Goal: Task Accomplishment & Management: Manage account settings

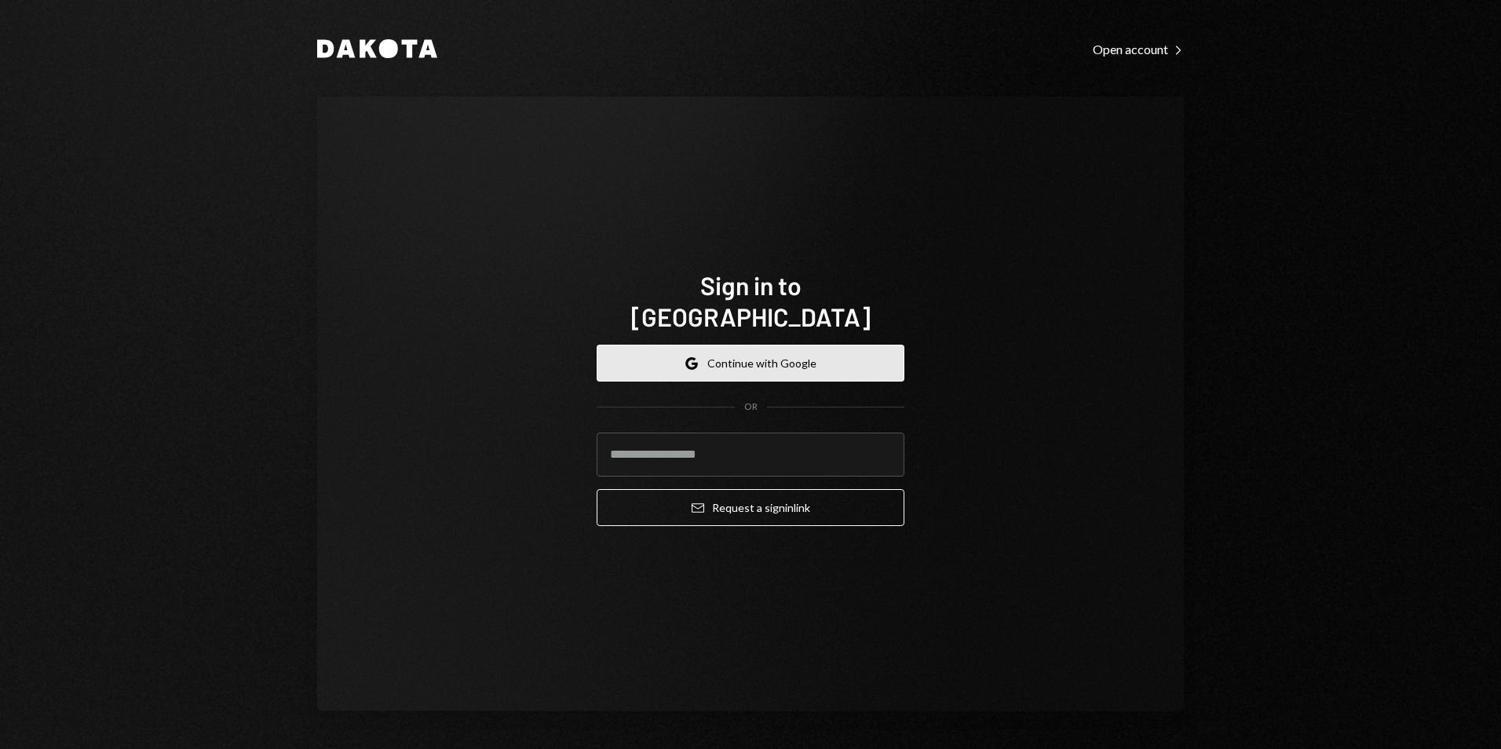
click at [790, 345] on button "Google Continue with Google" at bounding box center [750, 363] width 308 height 37
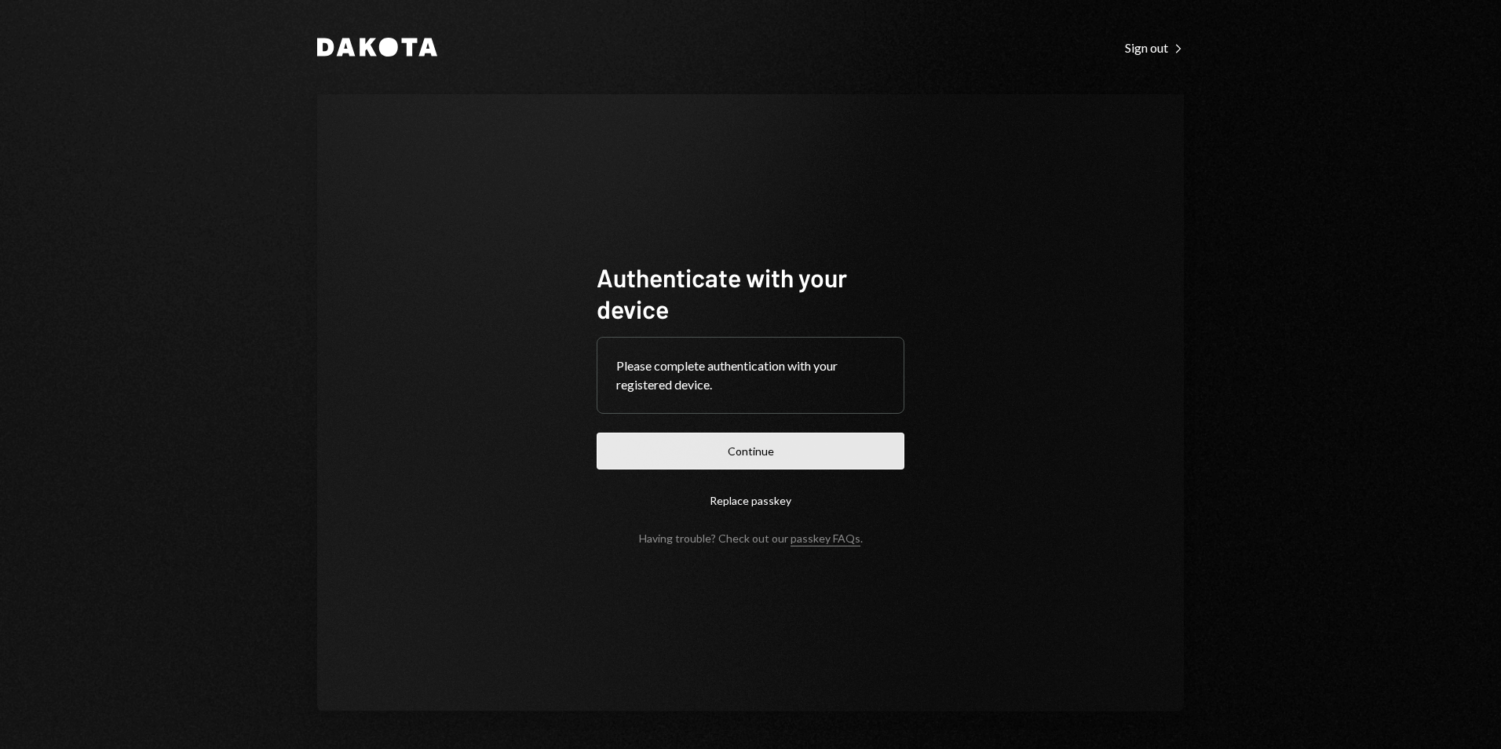
click at [694, 446] on button "Continue" at bounding box center [750, 450] width 308 height 37
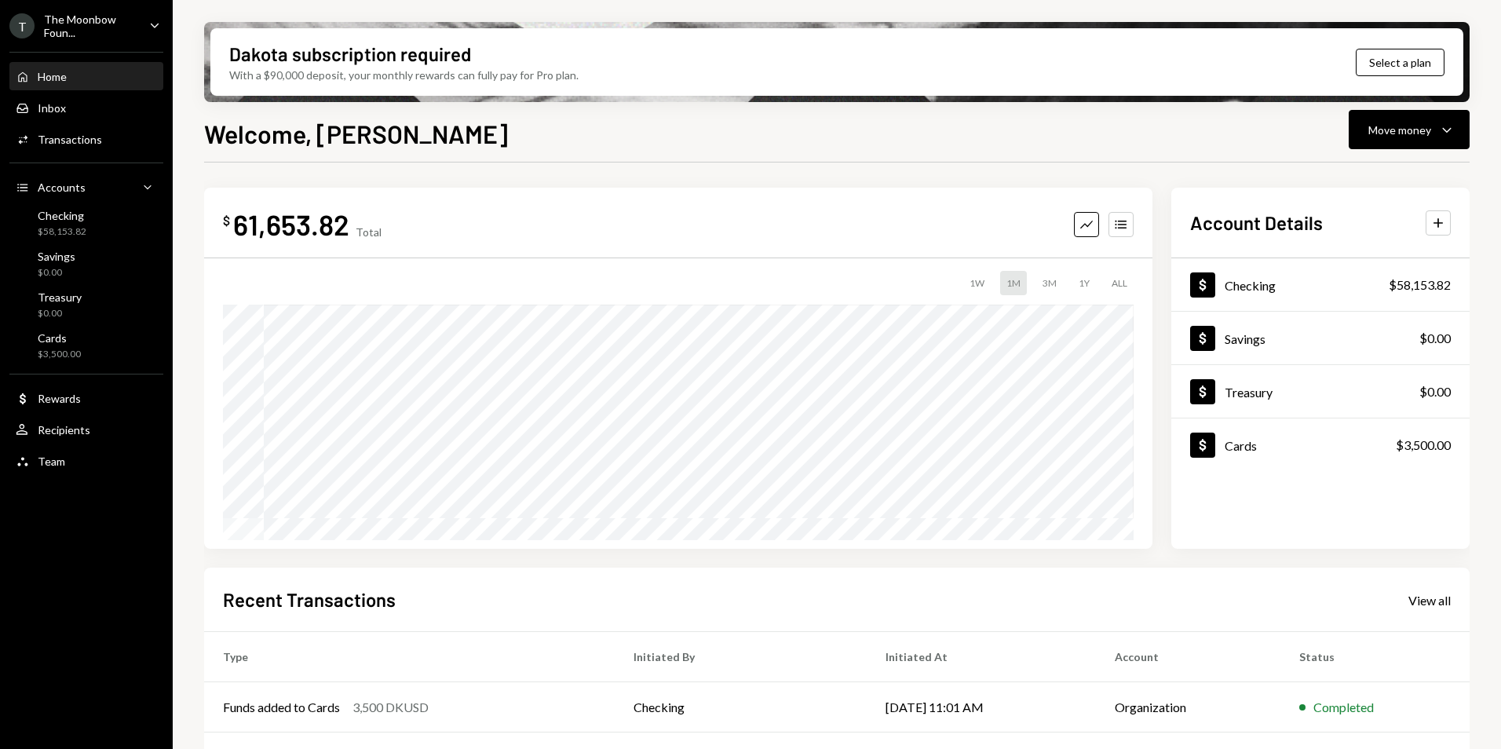
click at [94, 22] on div "The Moonbow Foun..." at bounding box center [90, 26] width 93 height 27
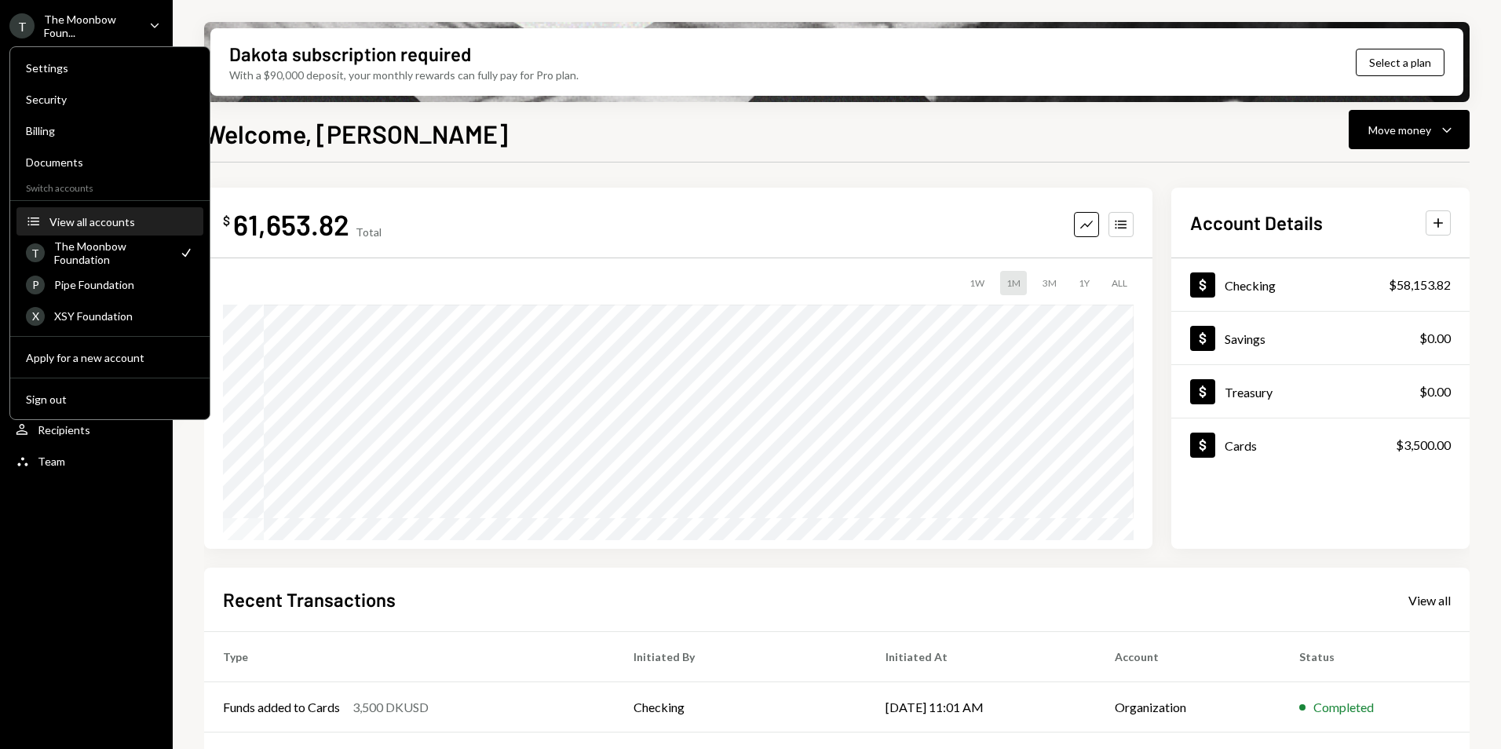
click at [112, 218] on div "View all accounts" at bounding box center [121, 221] width 144 height 13
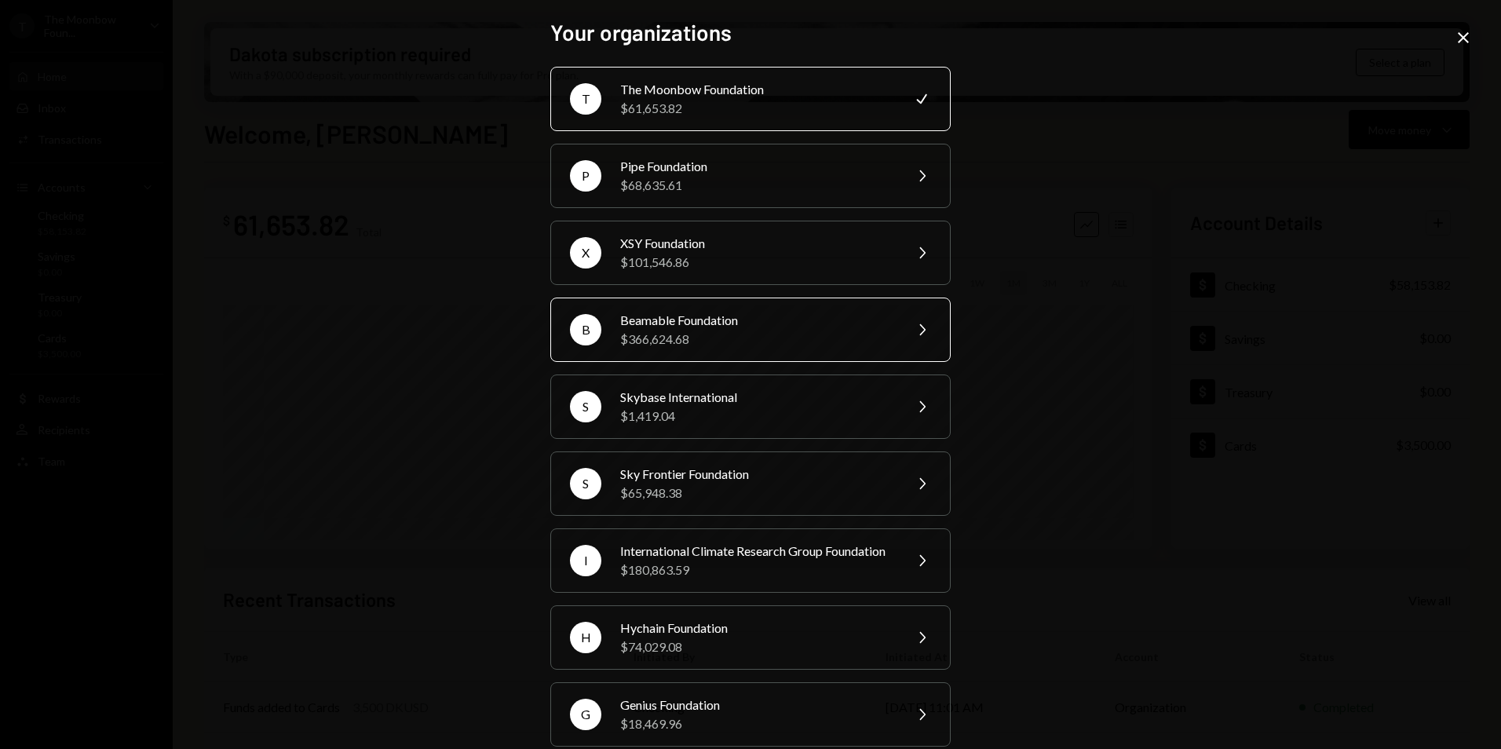
click at [781, 345] on div "$366,624.68" at bounding box center [756, 339] width 273 height 19
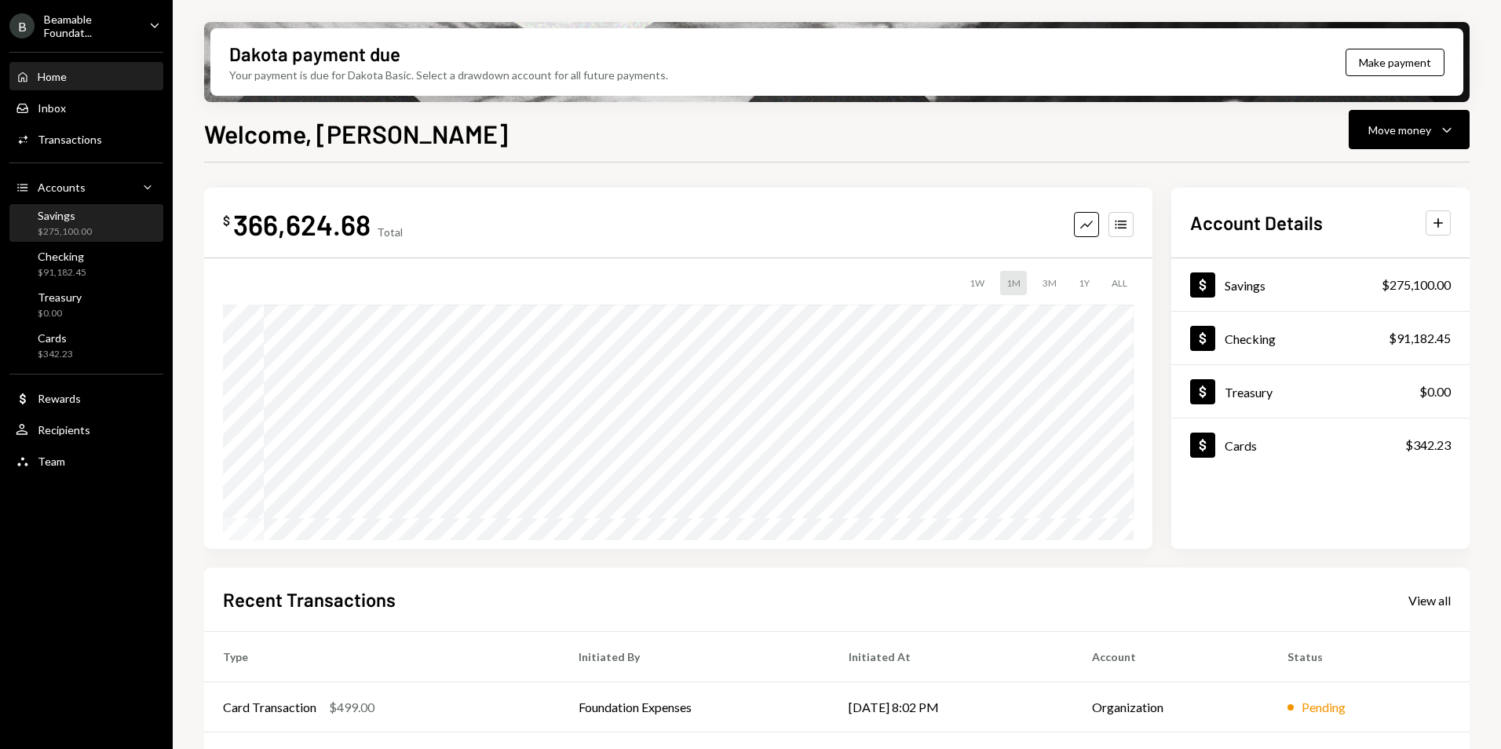
click at [99, 241] on div "Savings $275,100.00" at bounding box center [86, 224] width 141 height 36
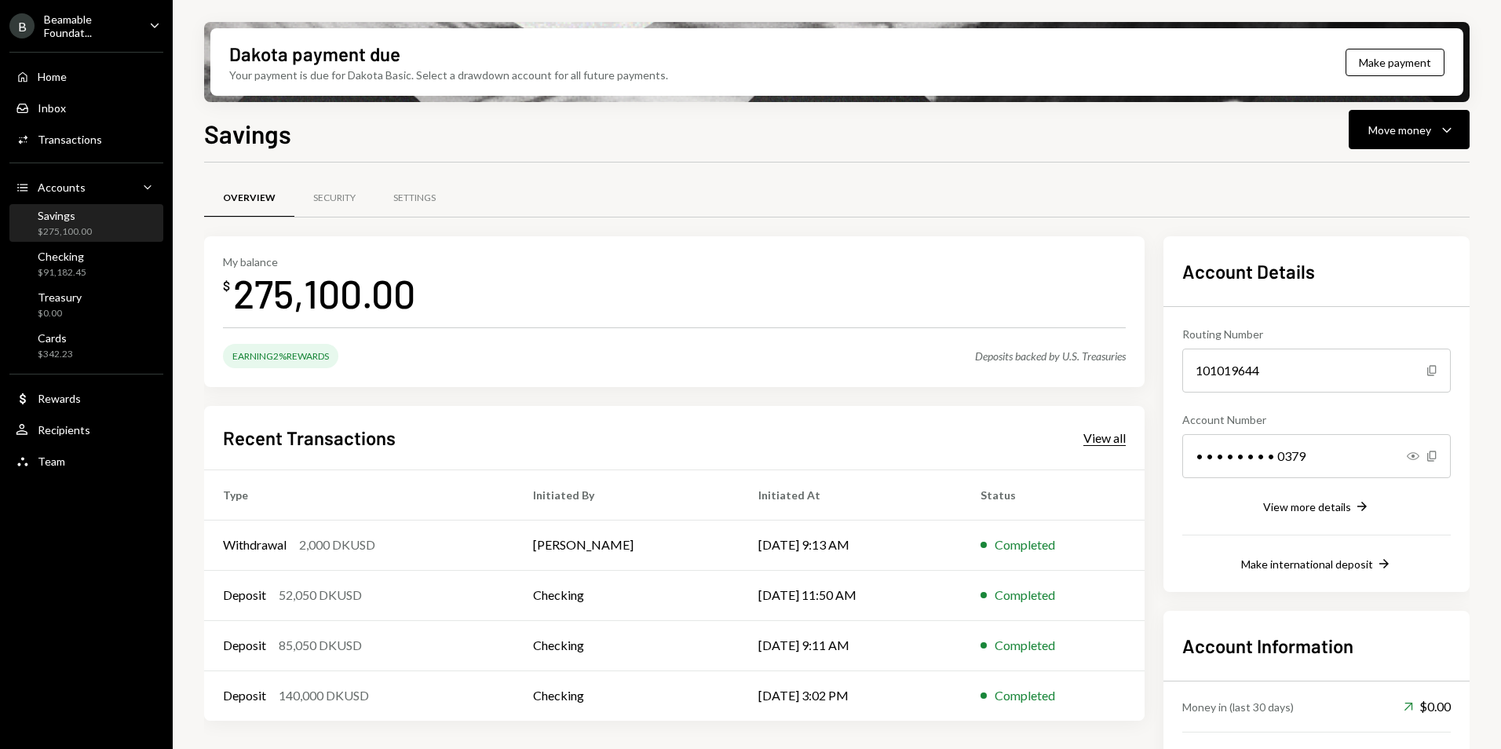
click at [1101, 435] on div "View all" at bounding box center [1104, 438] width 42 height 16
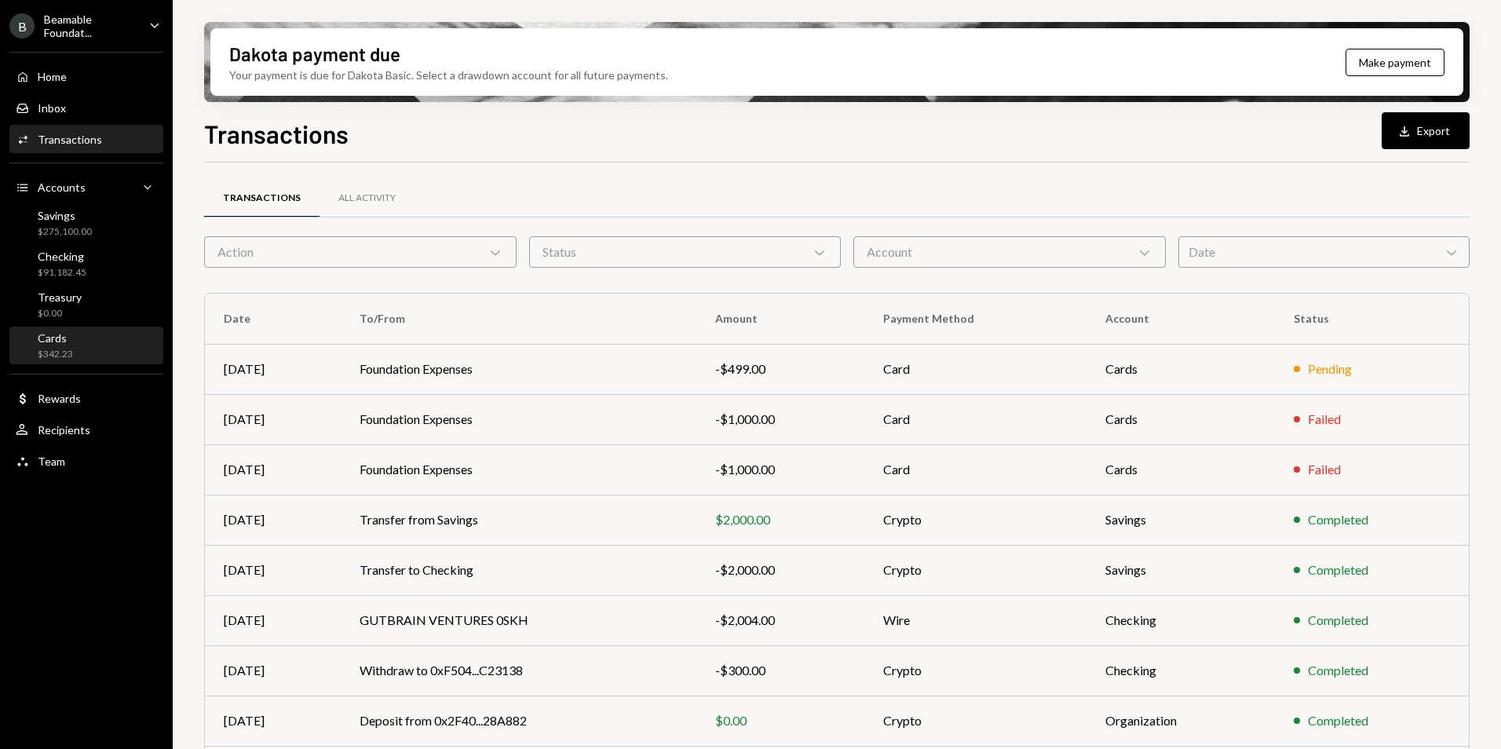
click at [94, 347] on div "Cards $342.23" at bounding box center [86, 346] width 141 height 30
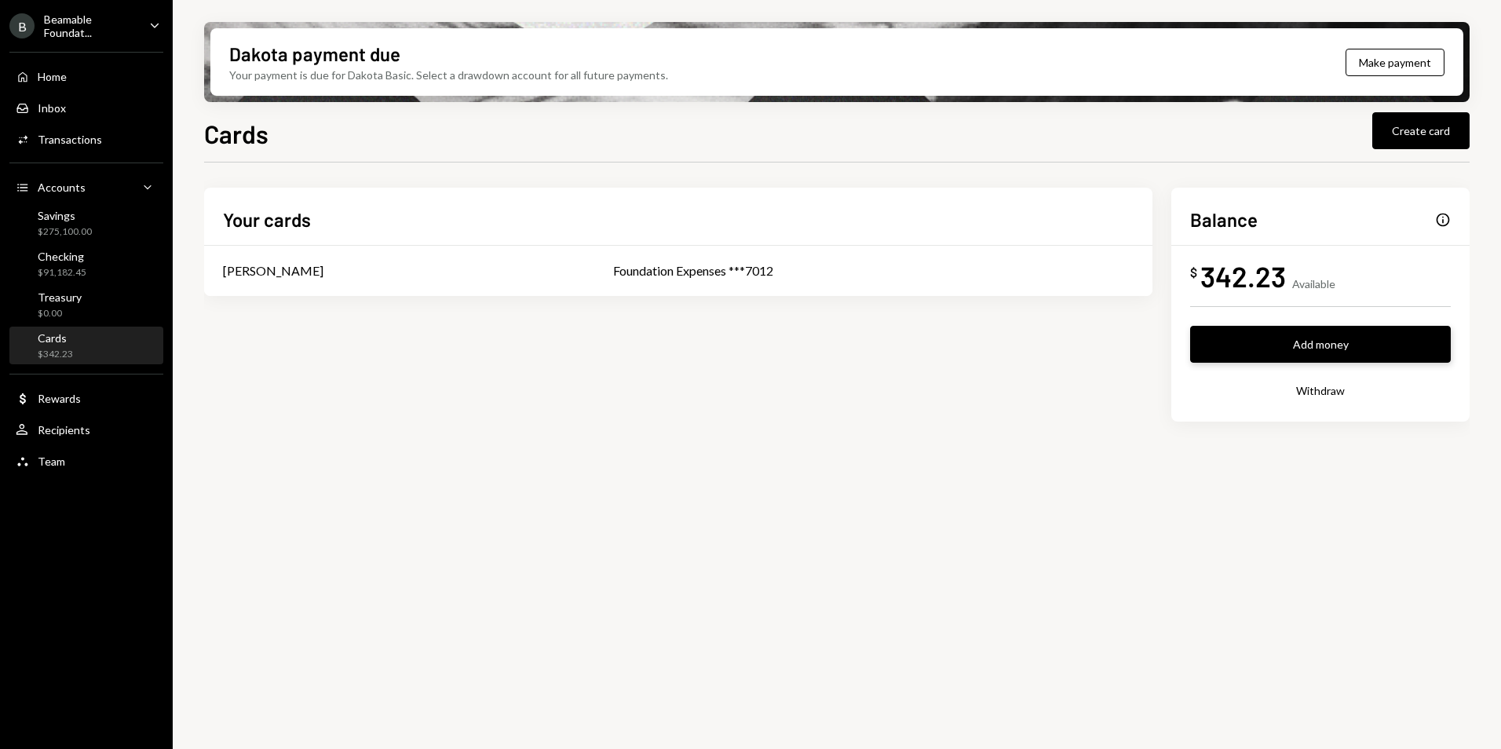
click at [1348, 342] on button "Add money" at bounding box center [1320, 344] width 261 height 37
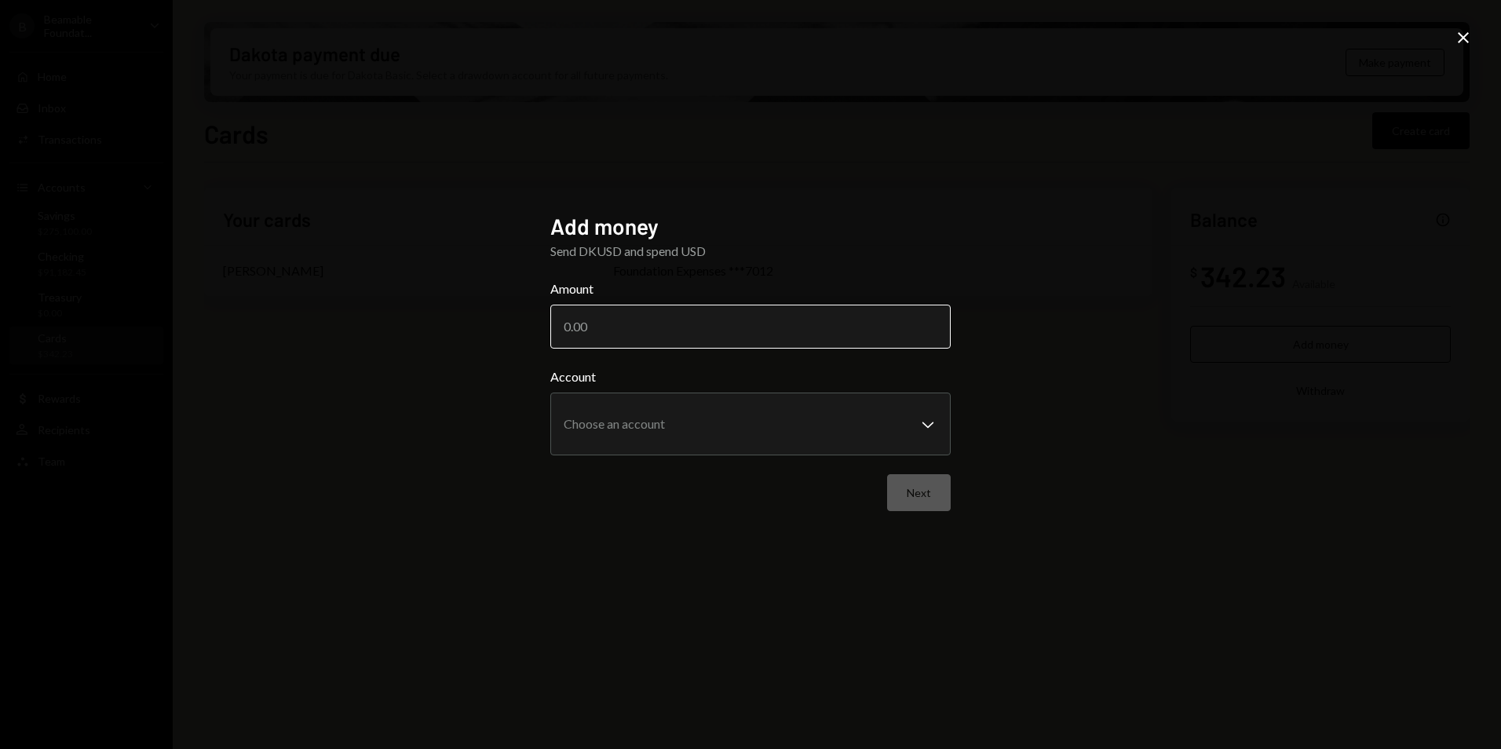
click at [671, 343] on input "Amount" at bounding box center [750, 327] width 400 height 44
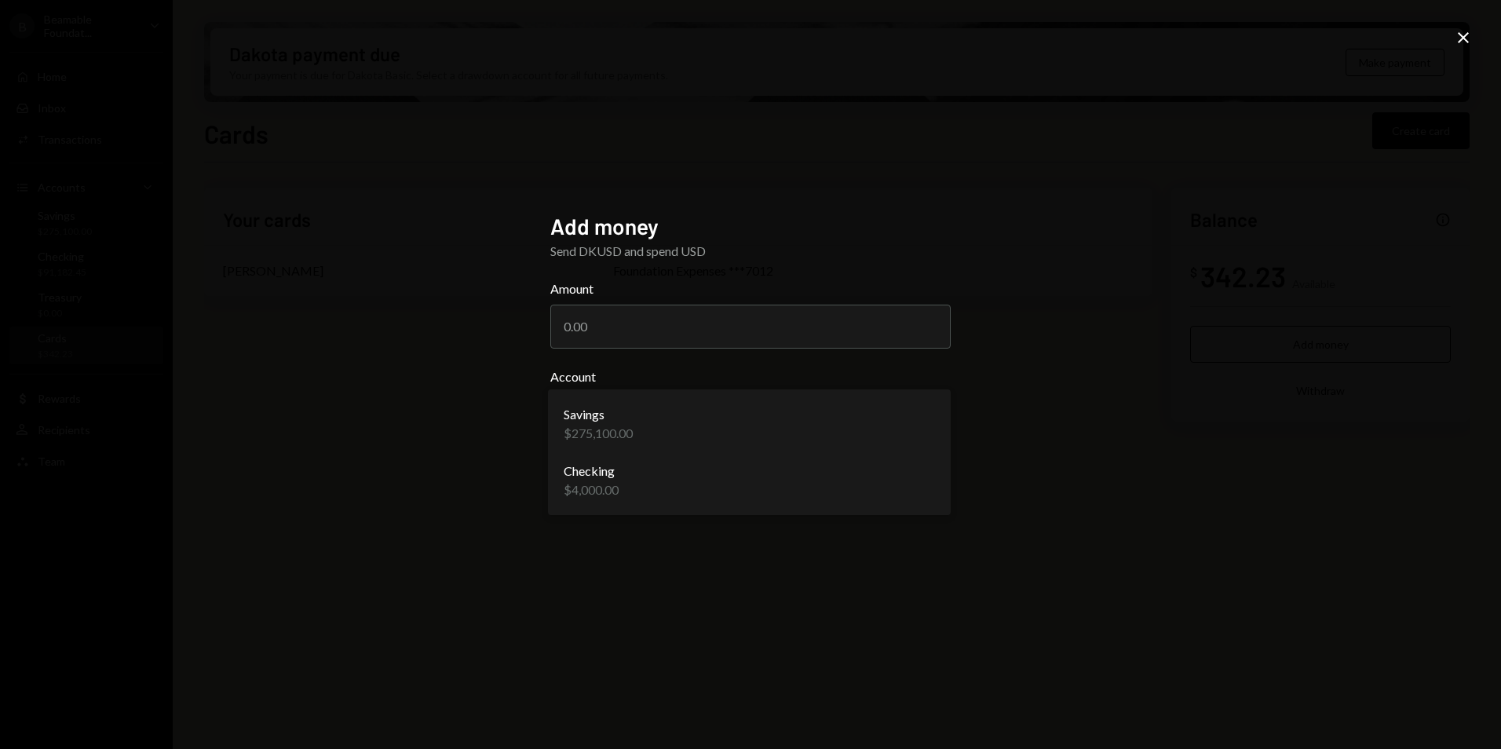
click at [653, 425] on body "**********" at bounding box center [750, 374] width 1501 height 749
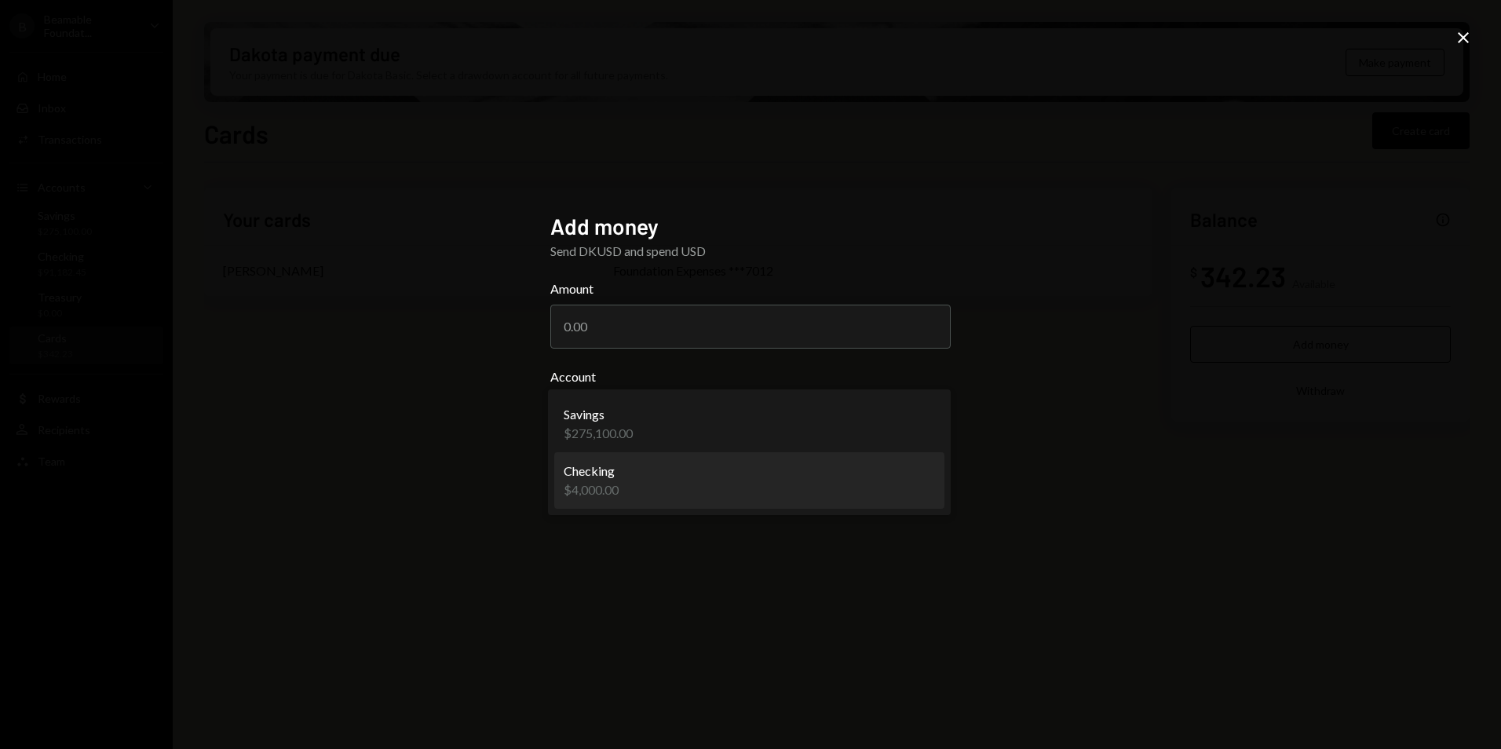
select select "**********"
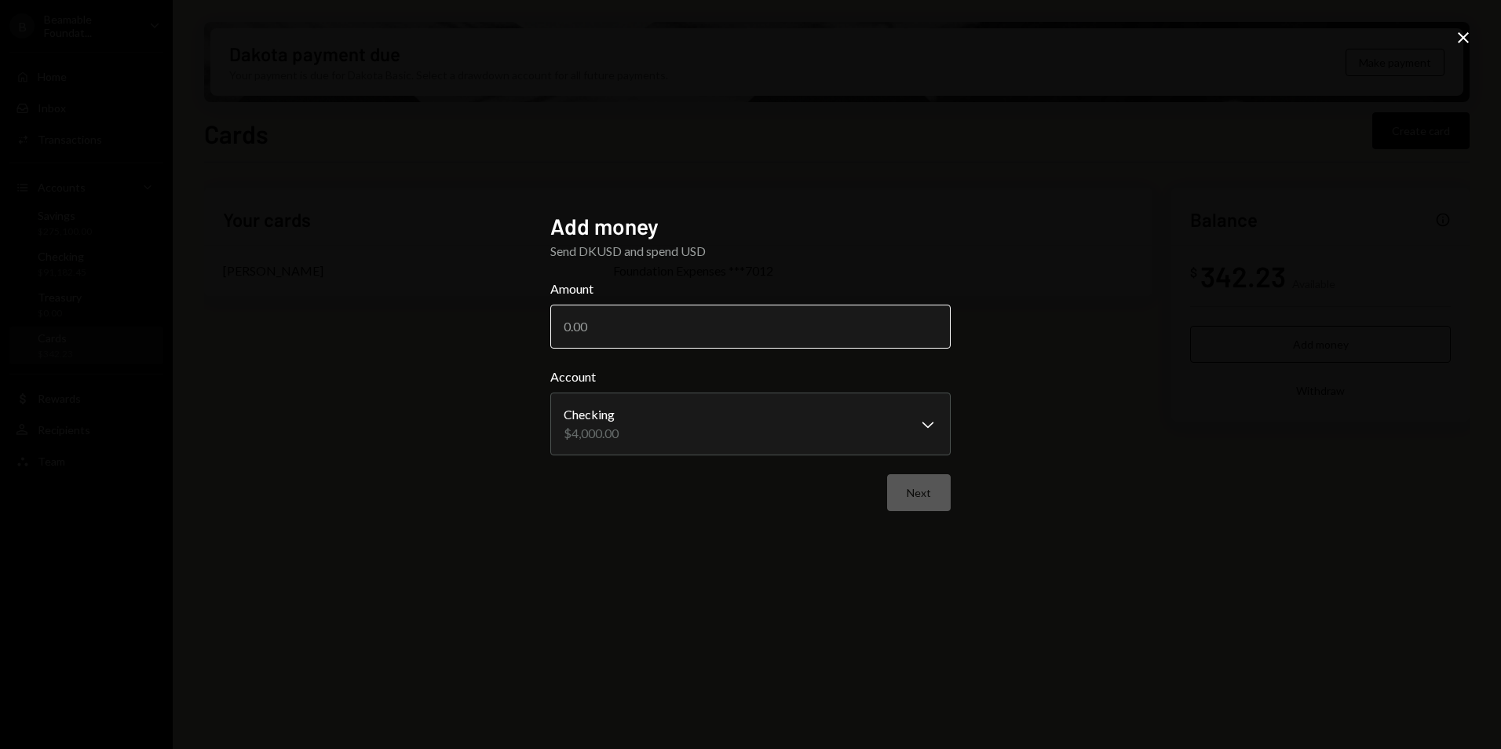
click at [644, 320] on input "Amount" at bounding box center [750, 327] width 400 height 44
type input "4000"
click at [911, 472] on form "**********" at bounding box center [750, 395] width 400 height 232
click at [917, 498] on button "Next" at bounding box center [919, 492] width 64 height 37
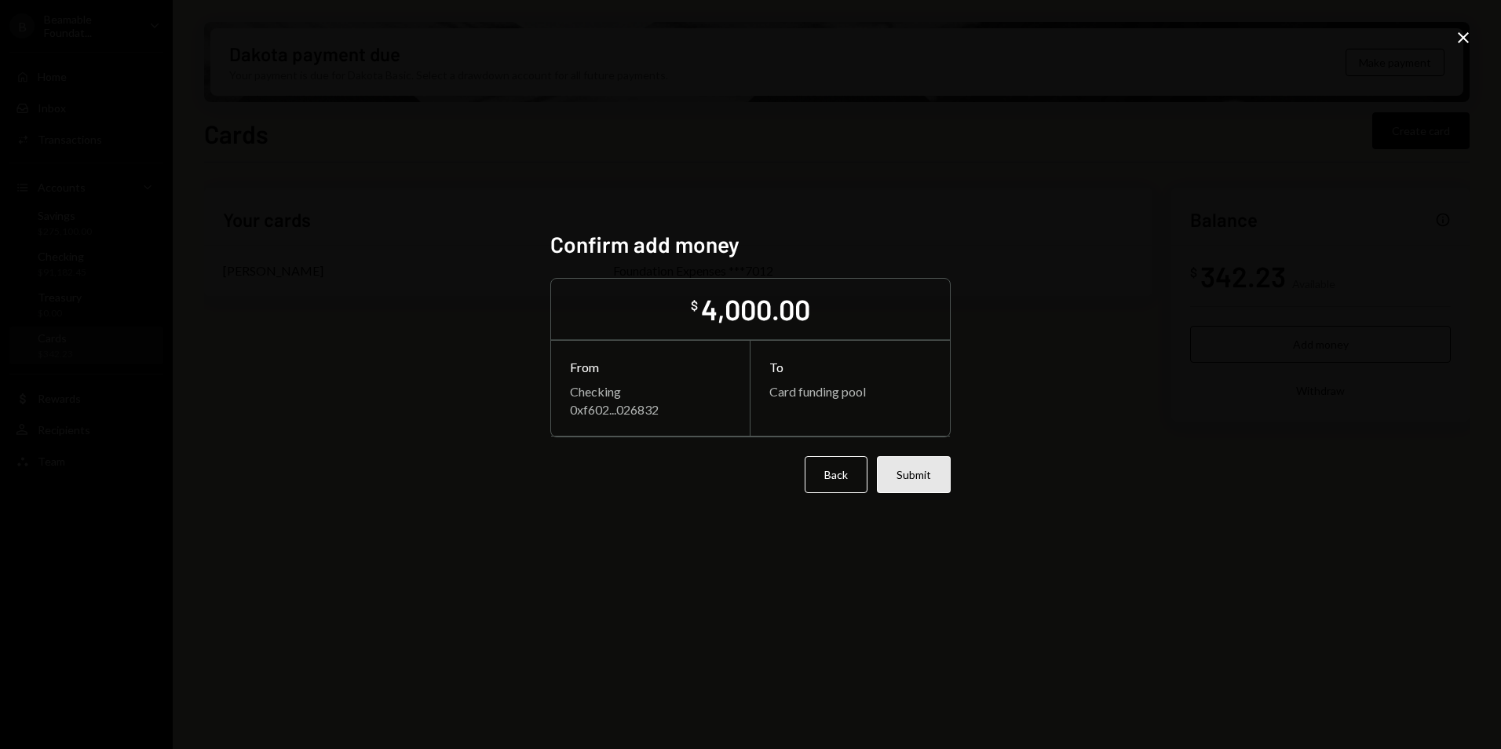
click at [915, 479] on button "Submit" at bounding box center [914, 474] width 74 height 37
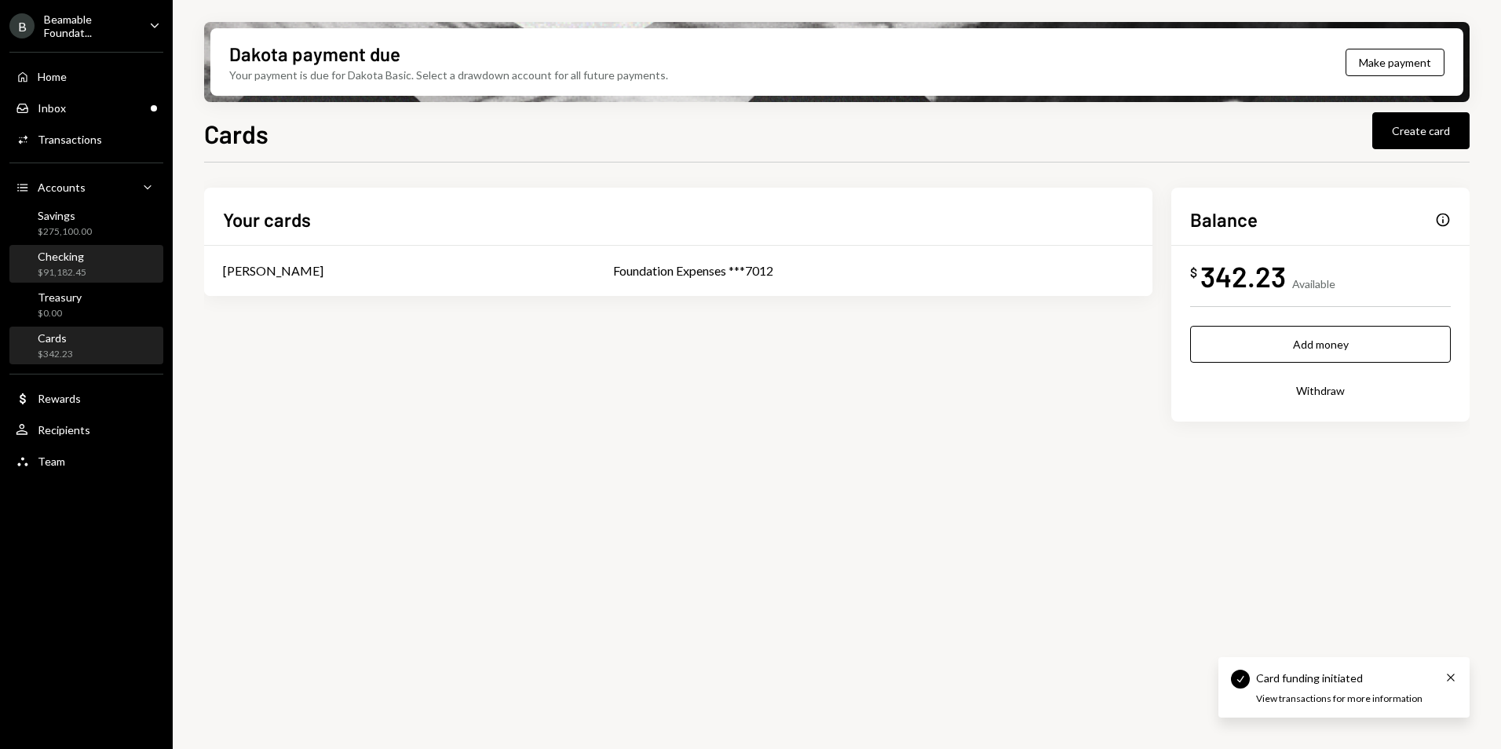
click at [111, 276] on div "Checking $91,182.45" at bounding box center [86, 265] width 141 height 30
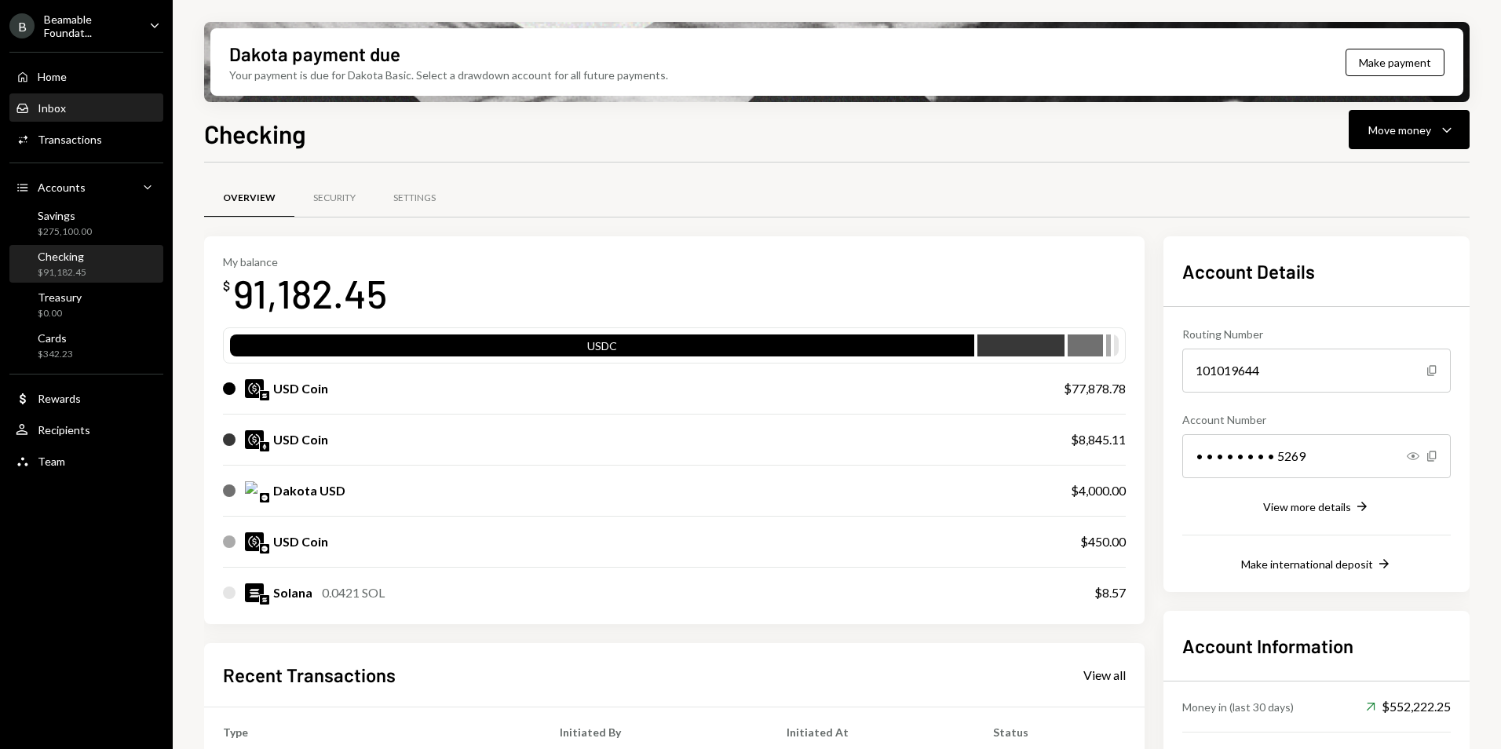
click at [81, 101] on div "Inbox Inbox" at bounding box center [86, 108] width 141 height 14
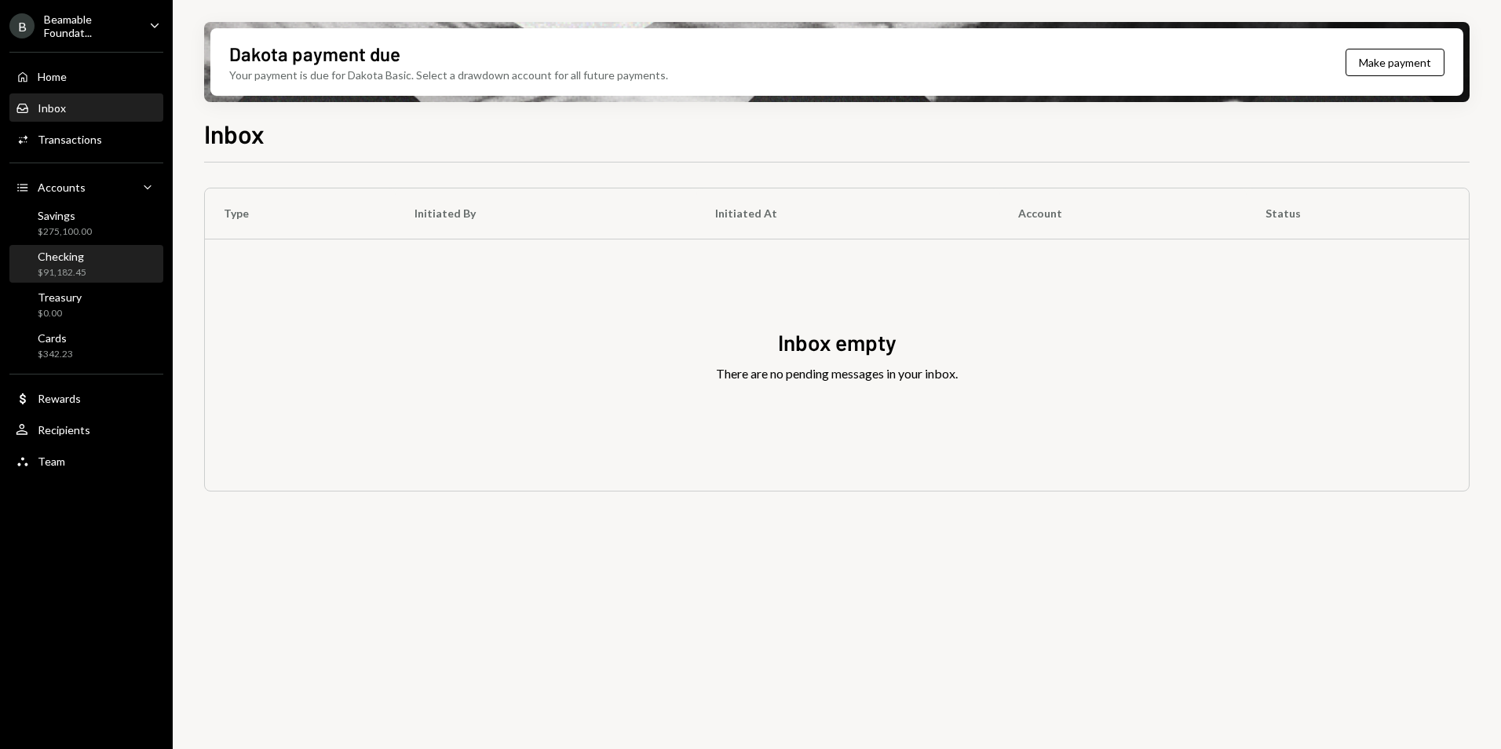
click at [84, 277] on div "$91,182.45" at bounding box center [62, 272] width 49 height 13
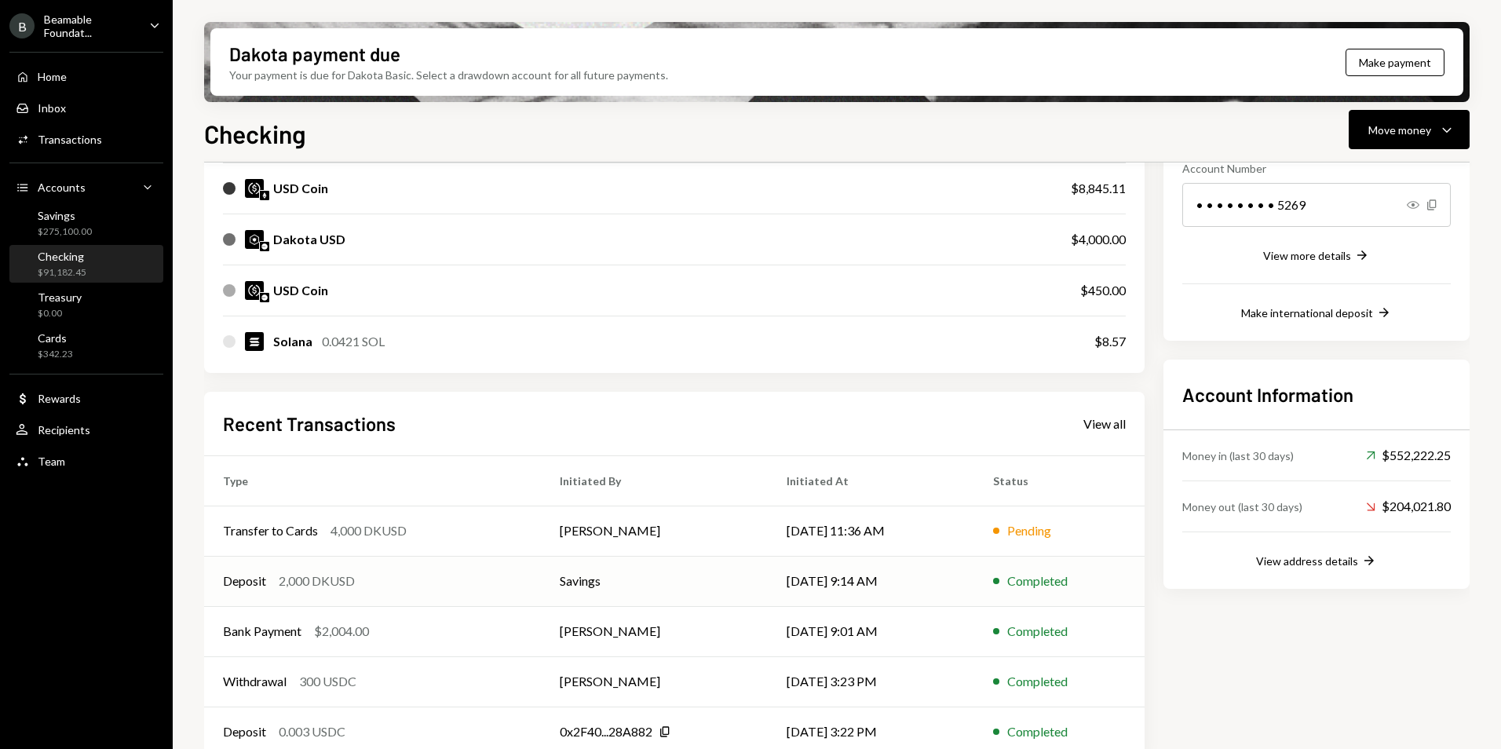
scroll to position [272, 0]
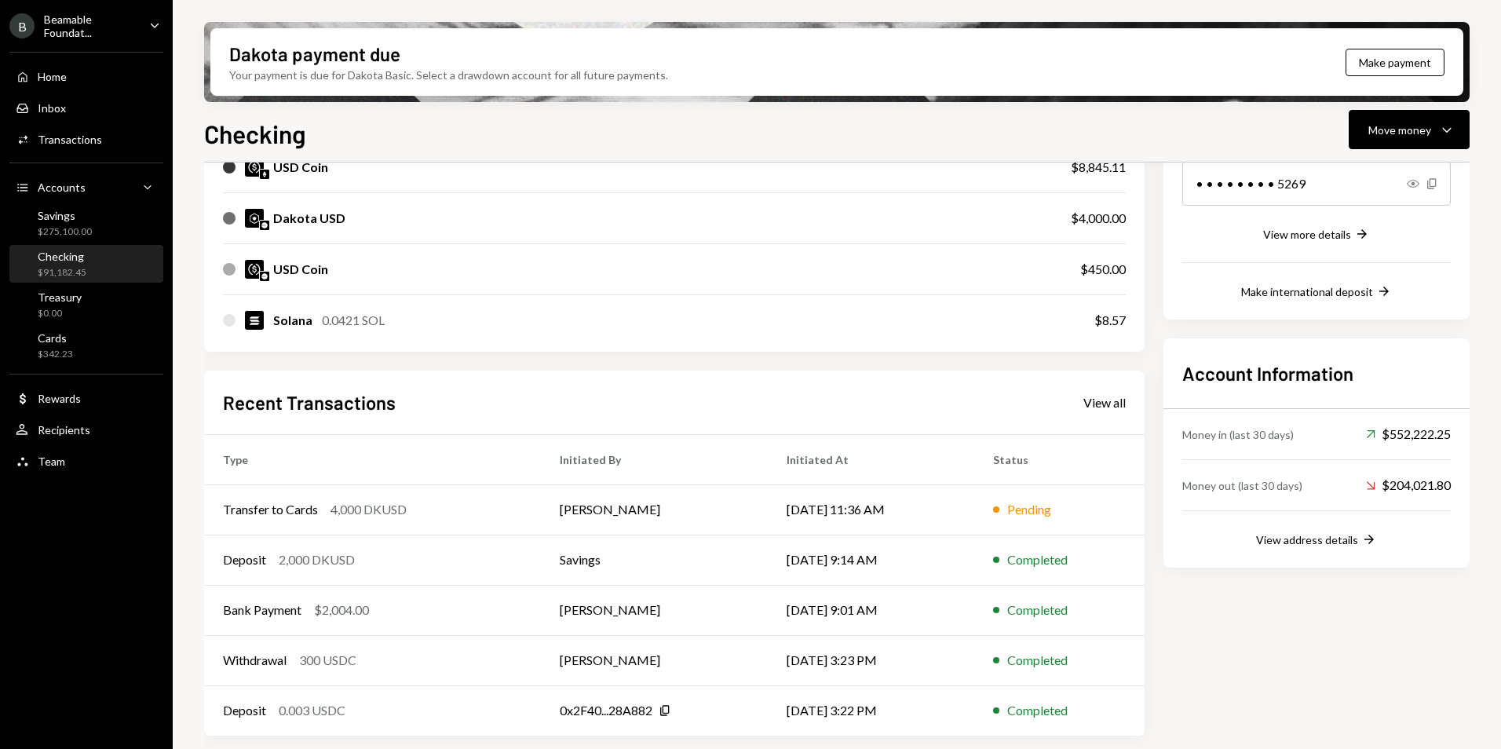
click at [1109, 418] on div "Recent Transactions View all Type Initiated By Initiated At Status Transfer to …" at bounding box center [674, 553] width 940 height 366
click at [1110, 414] on div "Recent Transactions View all" at bounding box center [674, 402] width 903 height 26
click at [1112, 408] on div "View all" at bounding box center [1104, 403] width 42 height 16
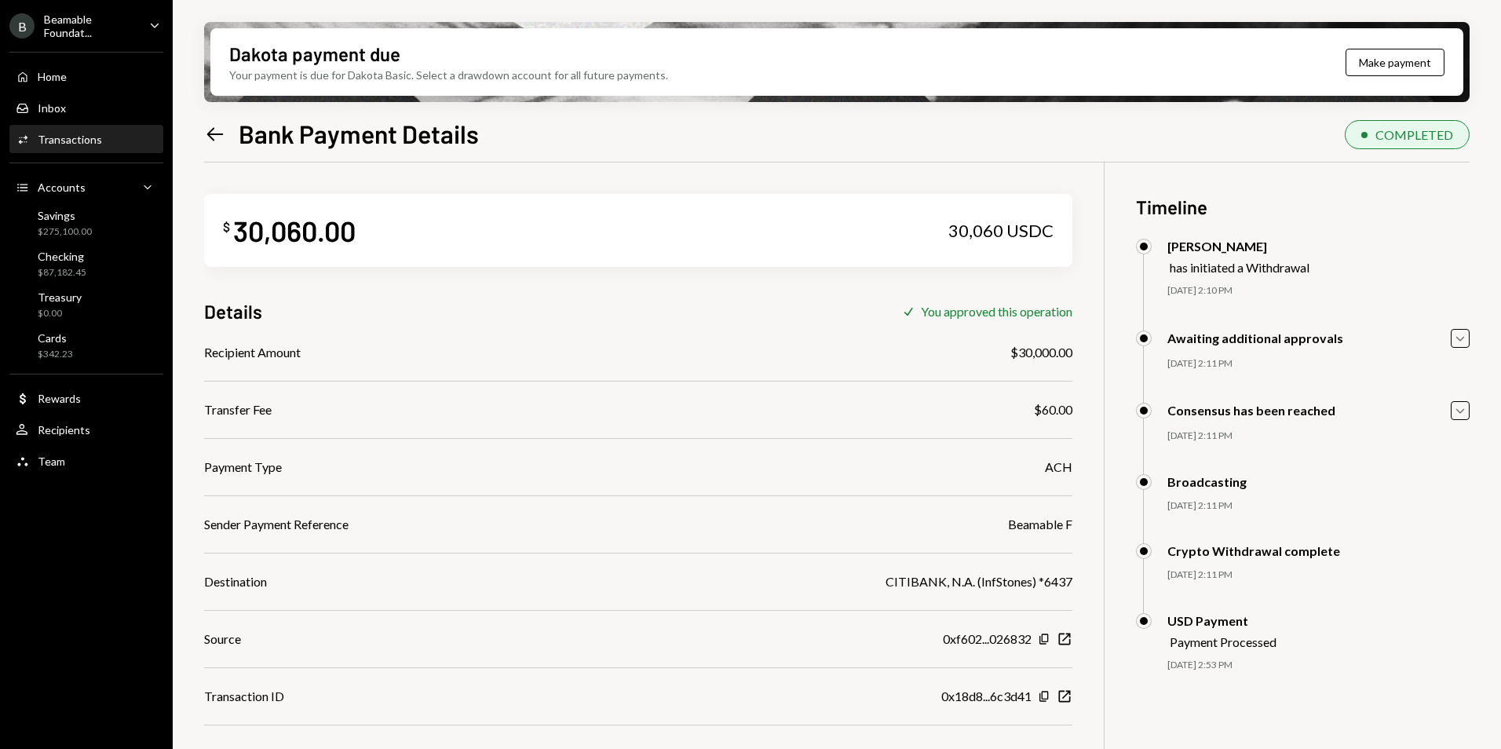
click at [206, 136] on icon "Left Arrow" at bounding box center [215, 134] width 22 height 22
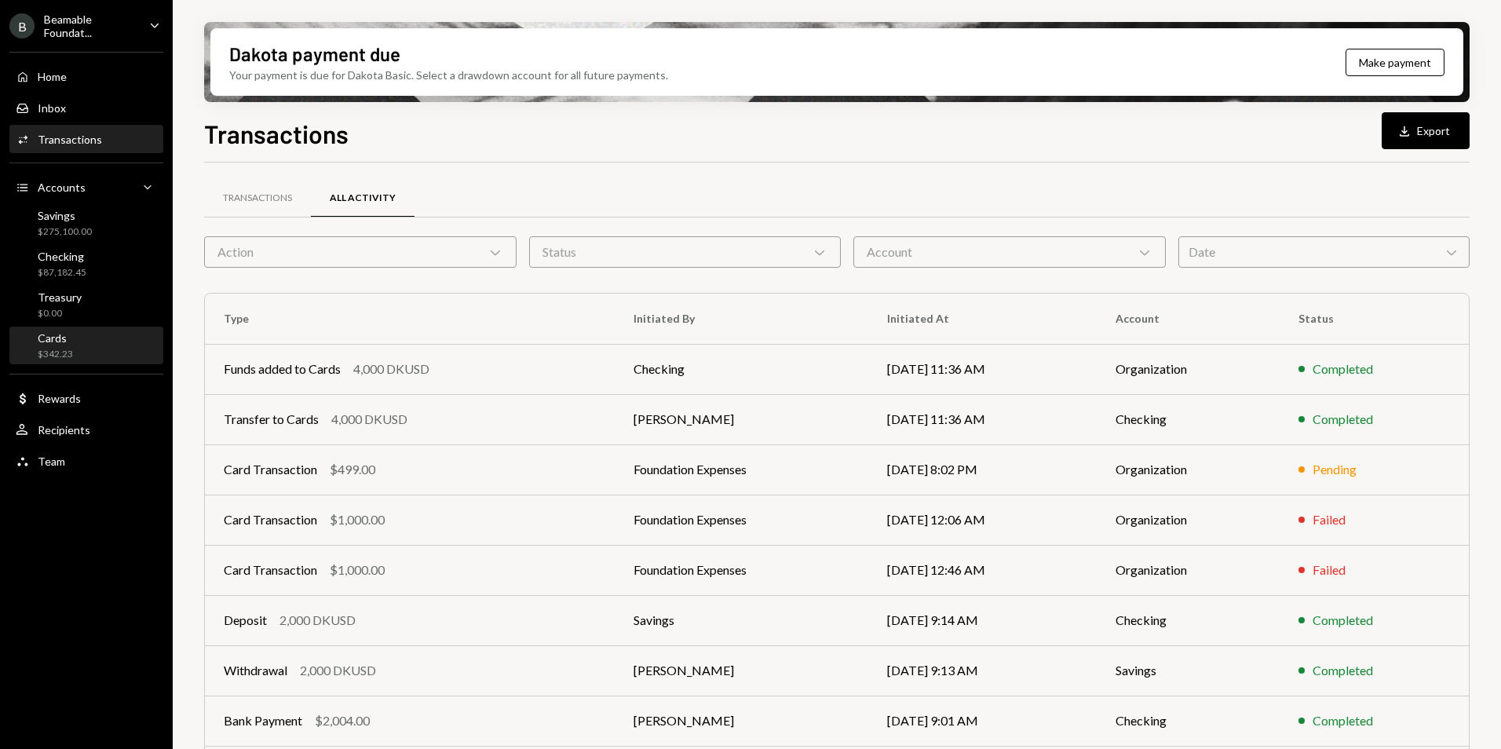
click at [126, 342] on div "Cards $342.23" at bounding box center [86, 346] width 141 height 30
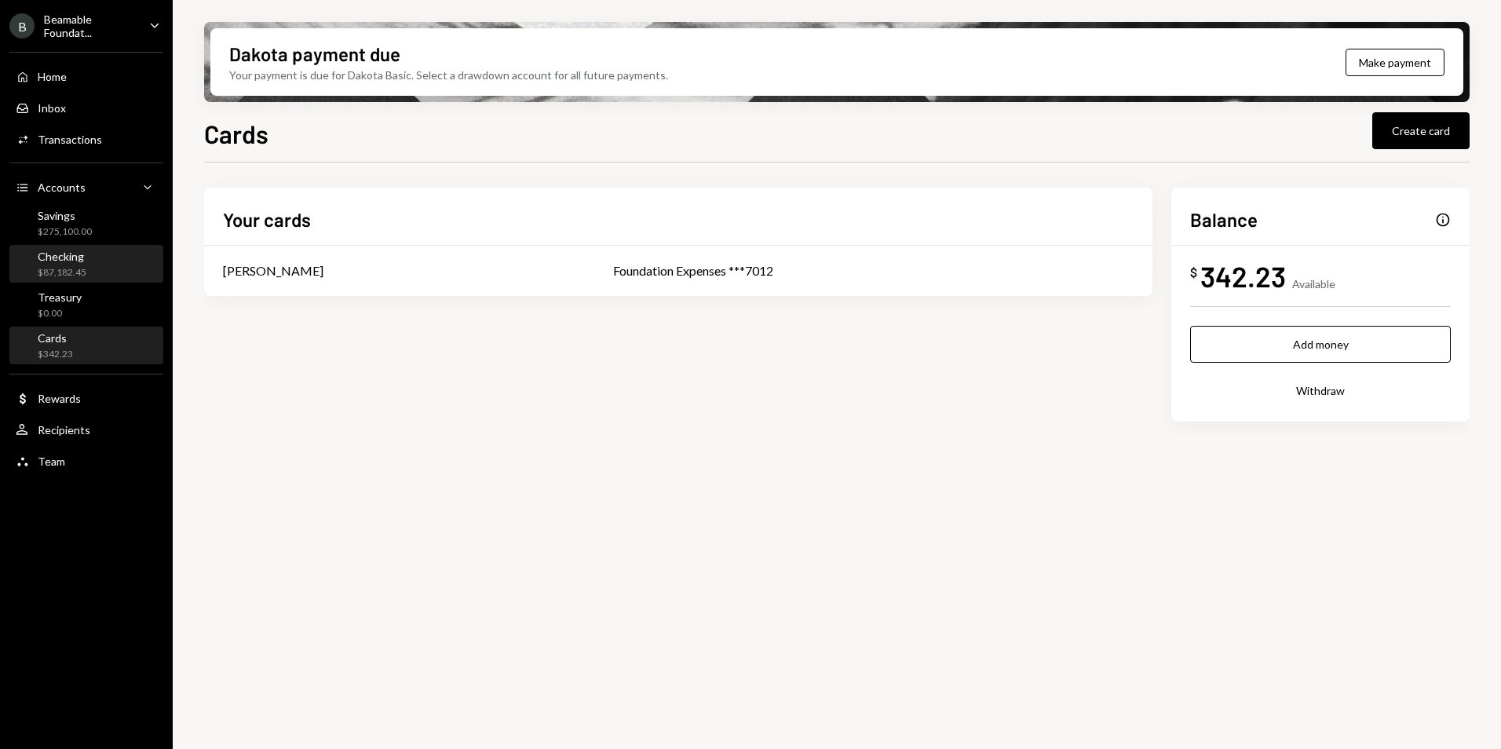
click at [76, 271] on div "$87,182.45" at bounding box center [62, 272] width 49 height 13
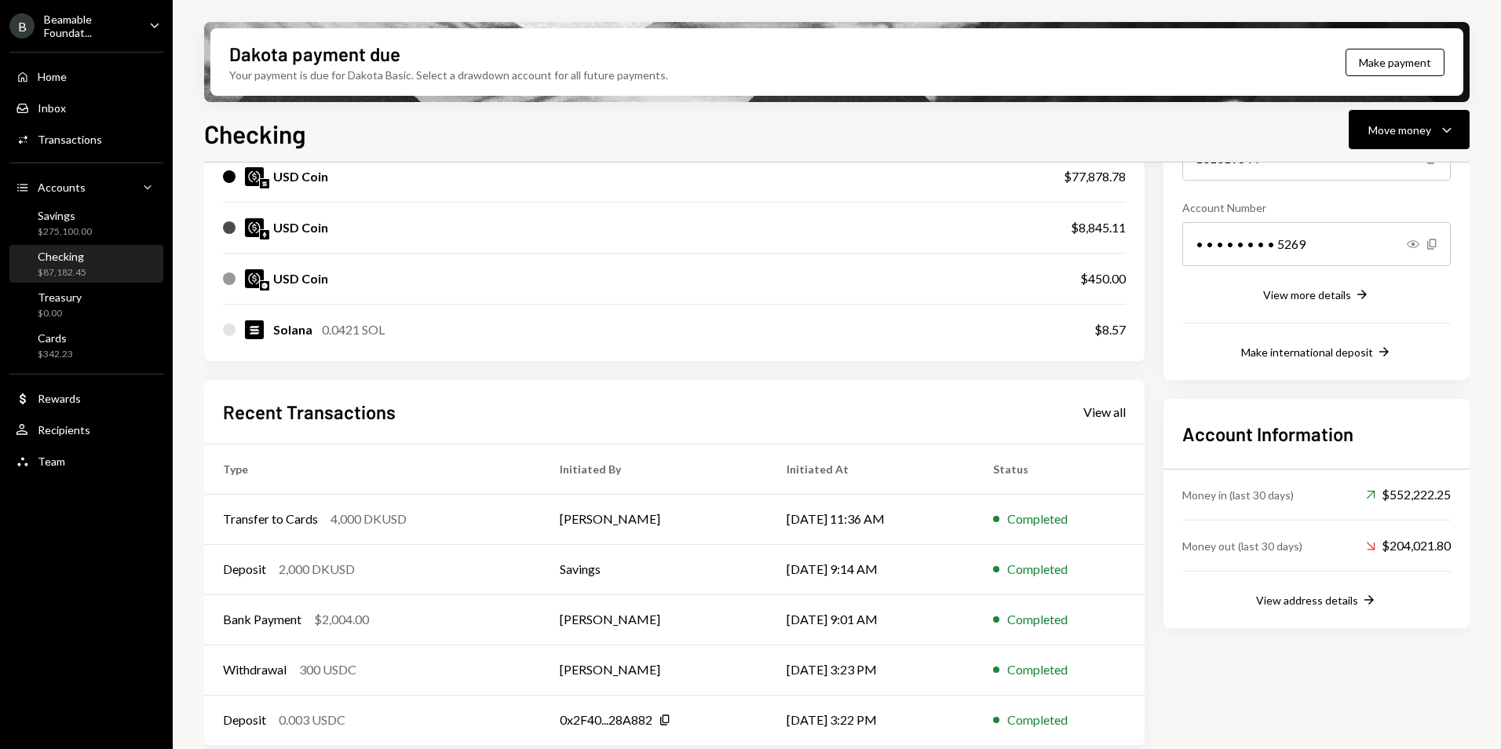
scroll to position [221, 0]
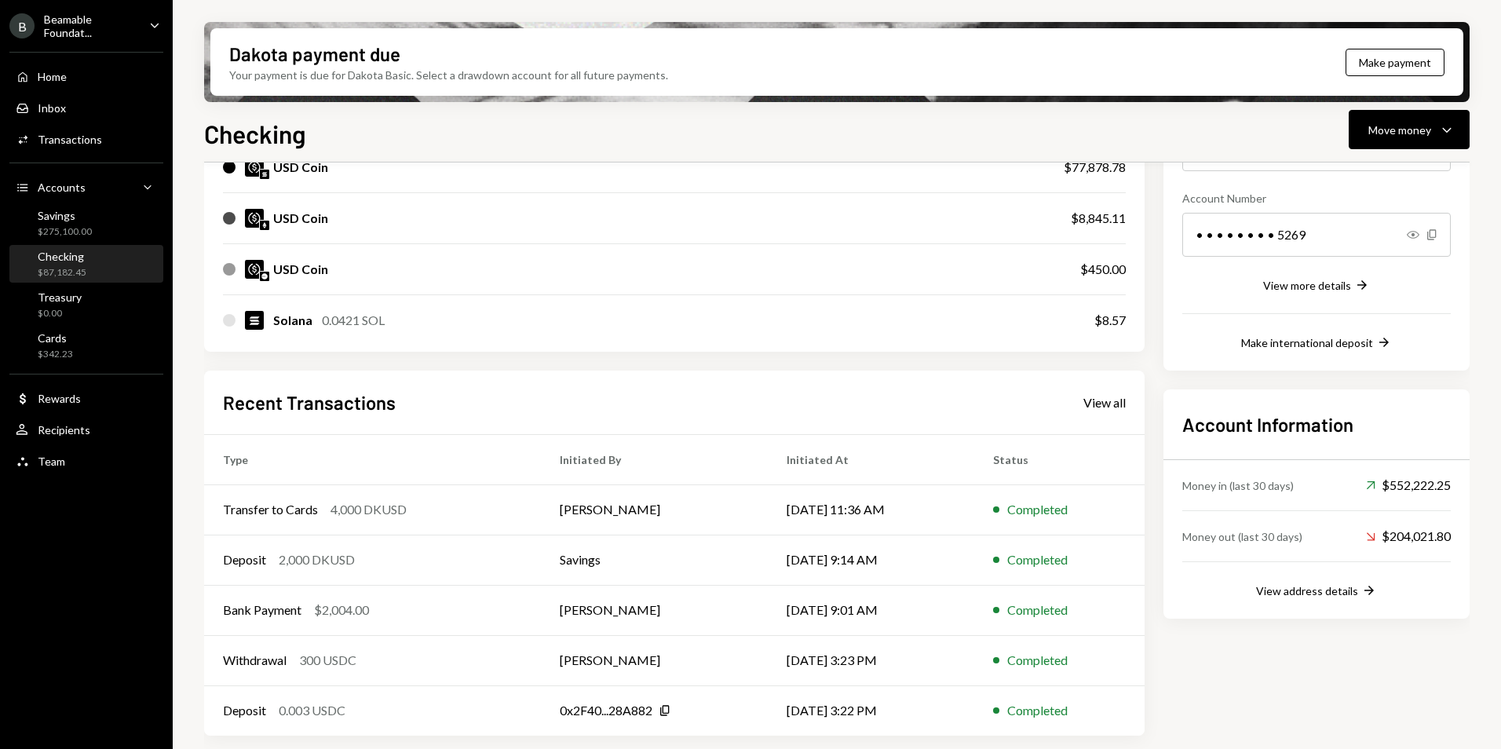
click at [1111, 415] on div "Recent Transactions View all Type Initiated By Initiated At Status Transfer to …" at bounding box center [674, 553] width 940 height 366
click at [1109, 408] on div "View all" at bounding box center [1104, 403] width 42 height 16
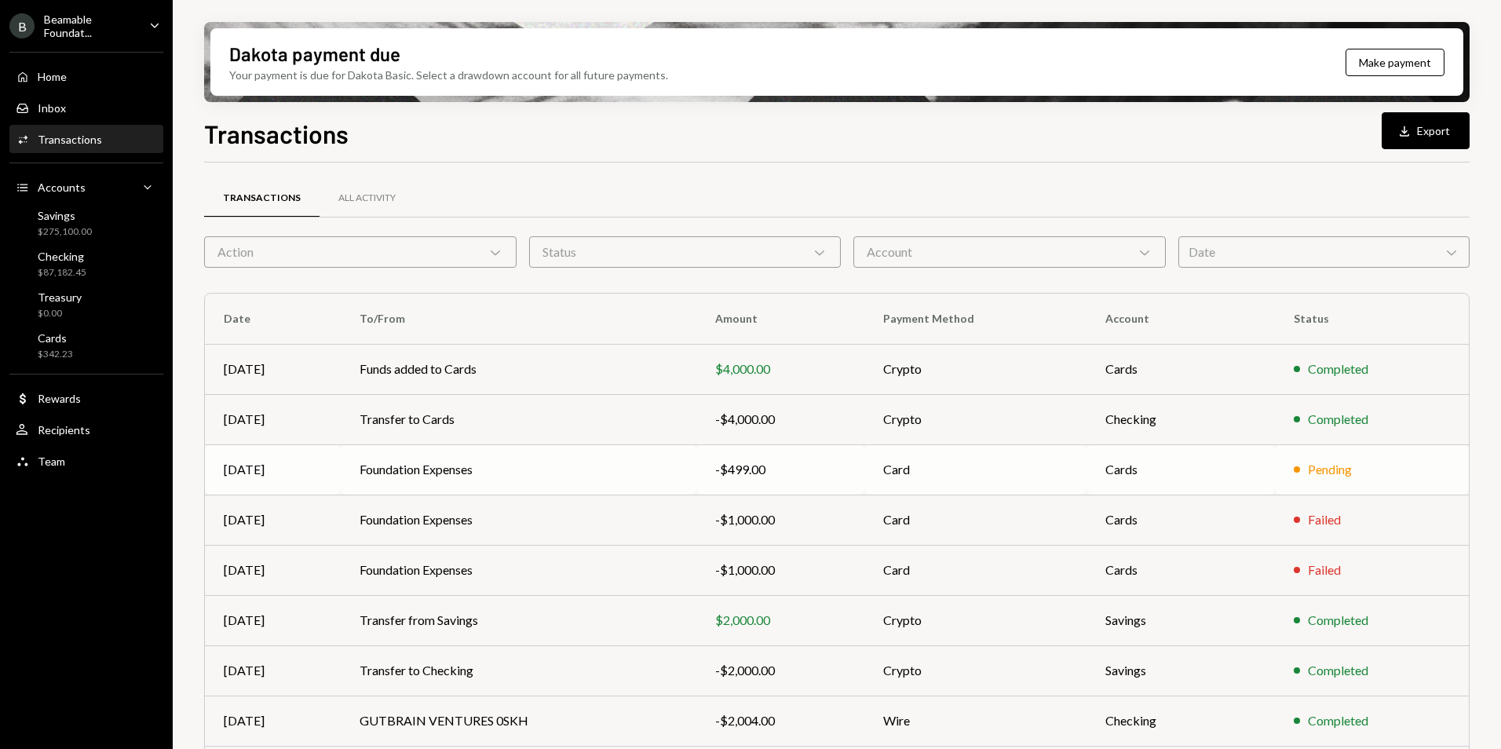
click at [1142, 455] on td "Cards" at bounding box center [1180, 469] width 188 height 50
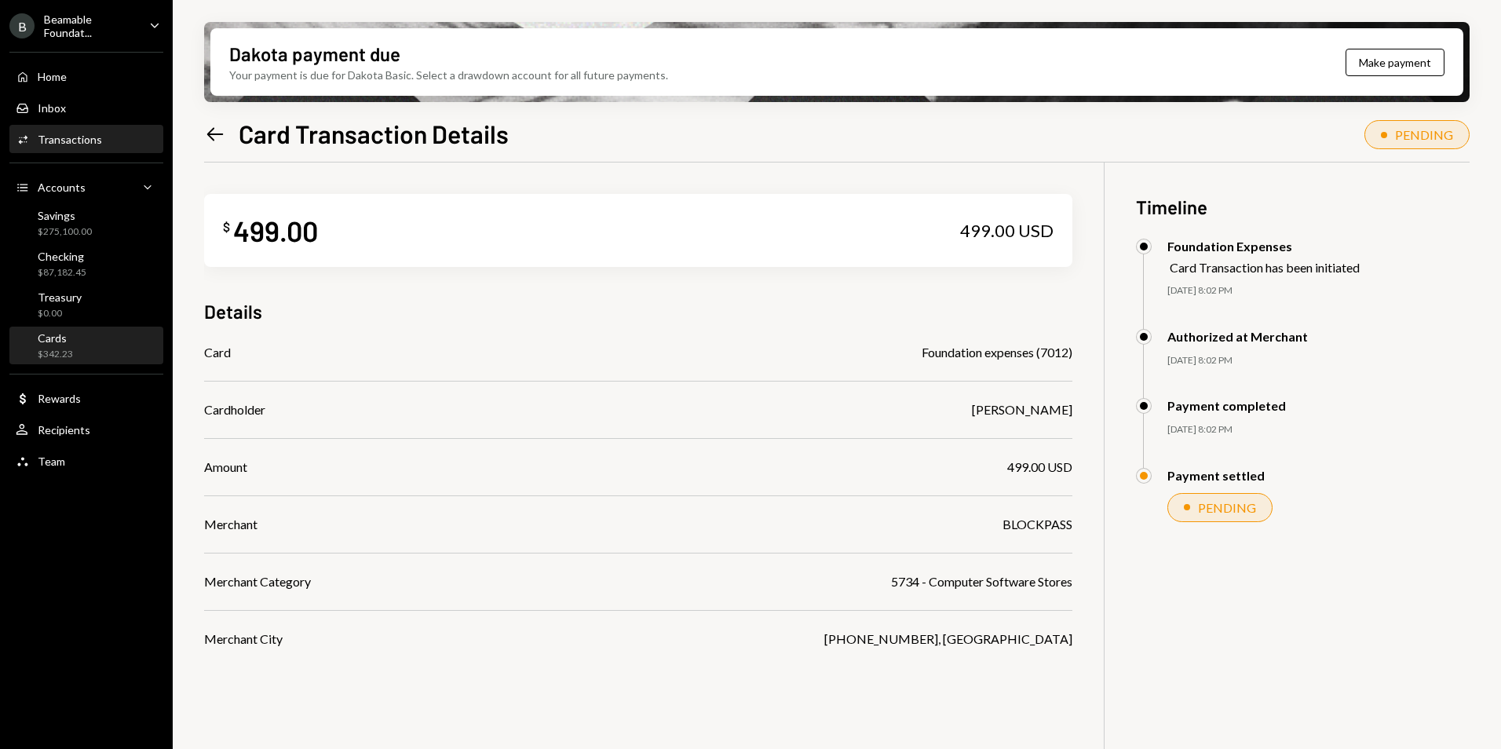
click at [64, 348] on div "$342.23" at bounding box center [55, 354] width 35 height 13
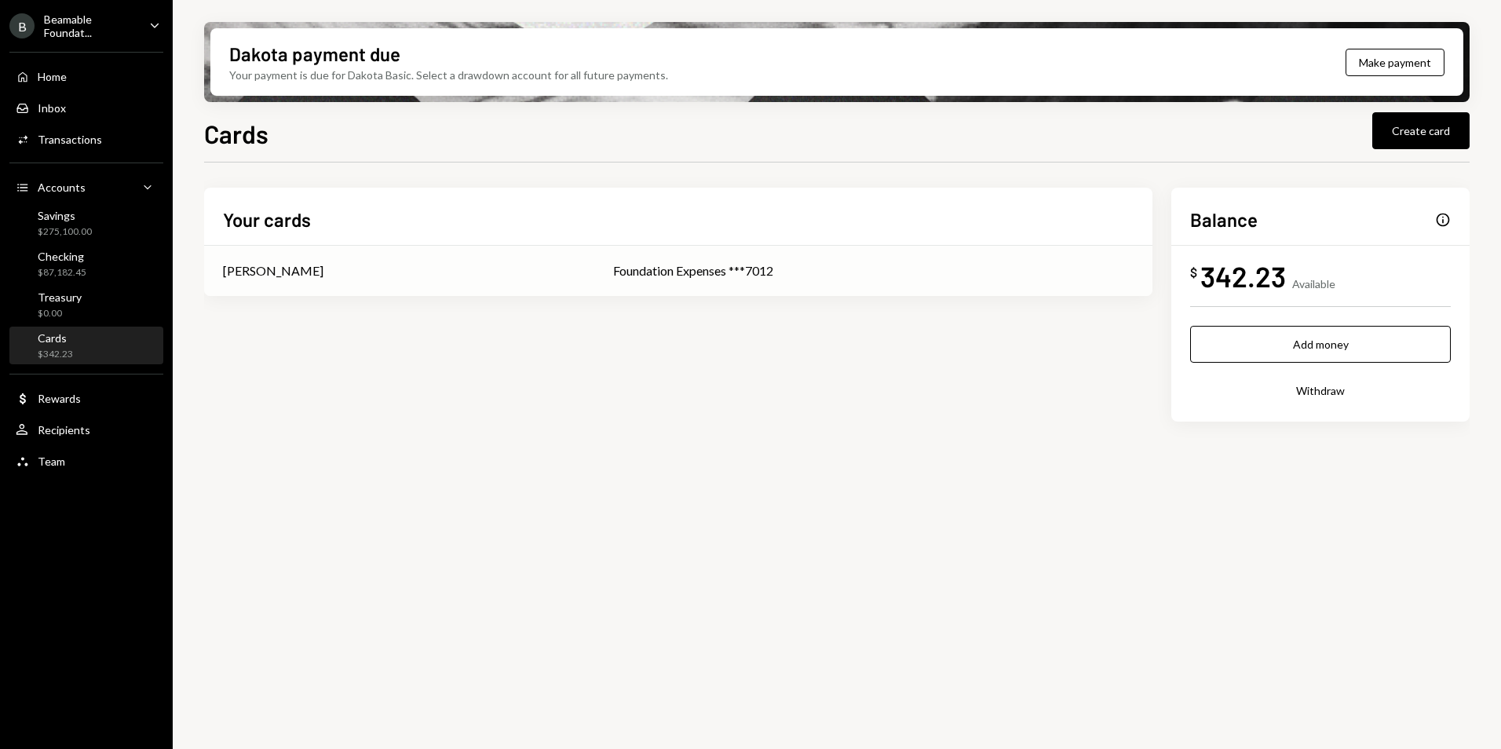
click at [863, 284] on td "Foundation Expenses ***7012" at bounding box center [873, 271] width 558 height 50
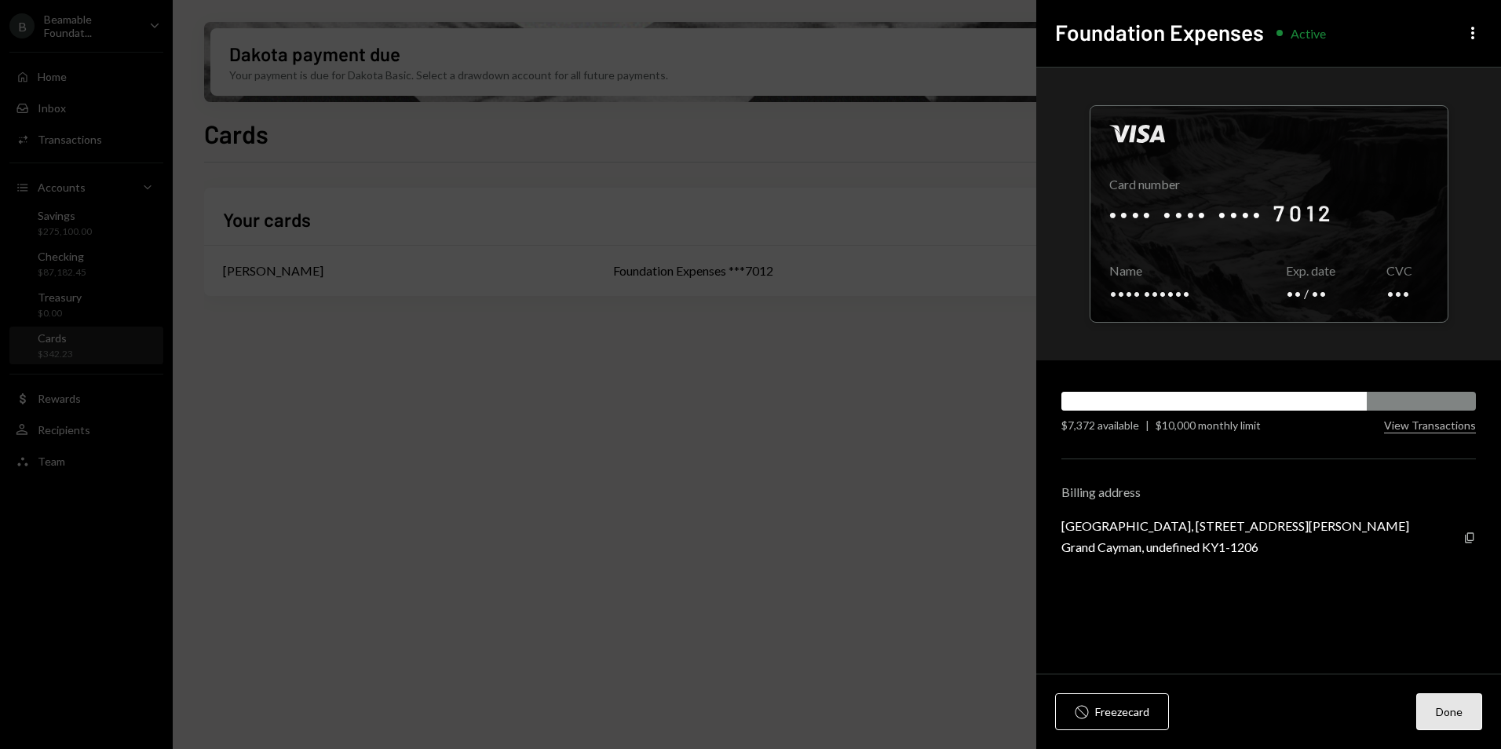
click at [1469, 725] on button "Done" at bounding box center [1449, 711] width 66 height 37
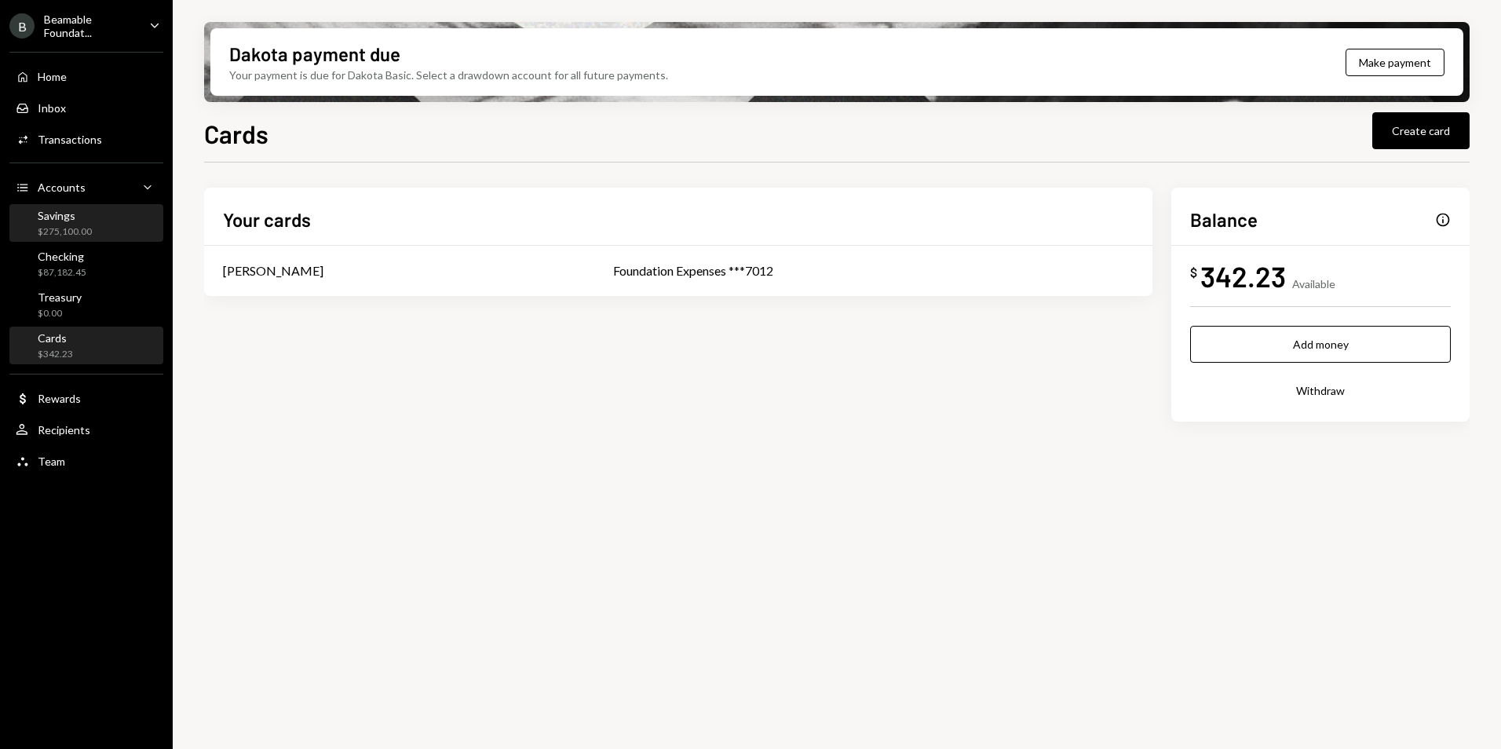
click at [91, 223] on div "Savings $275,100.00" at bounding box center [86, 224] width 141 height 30
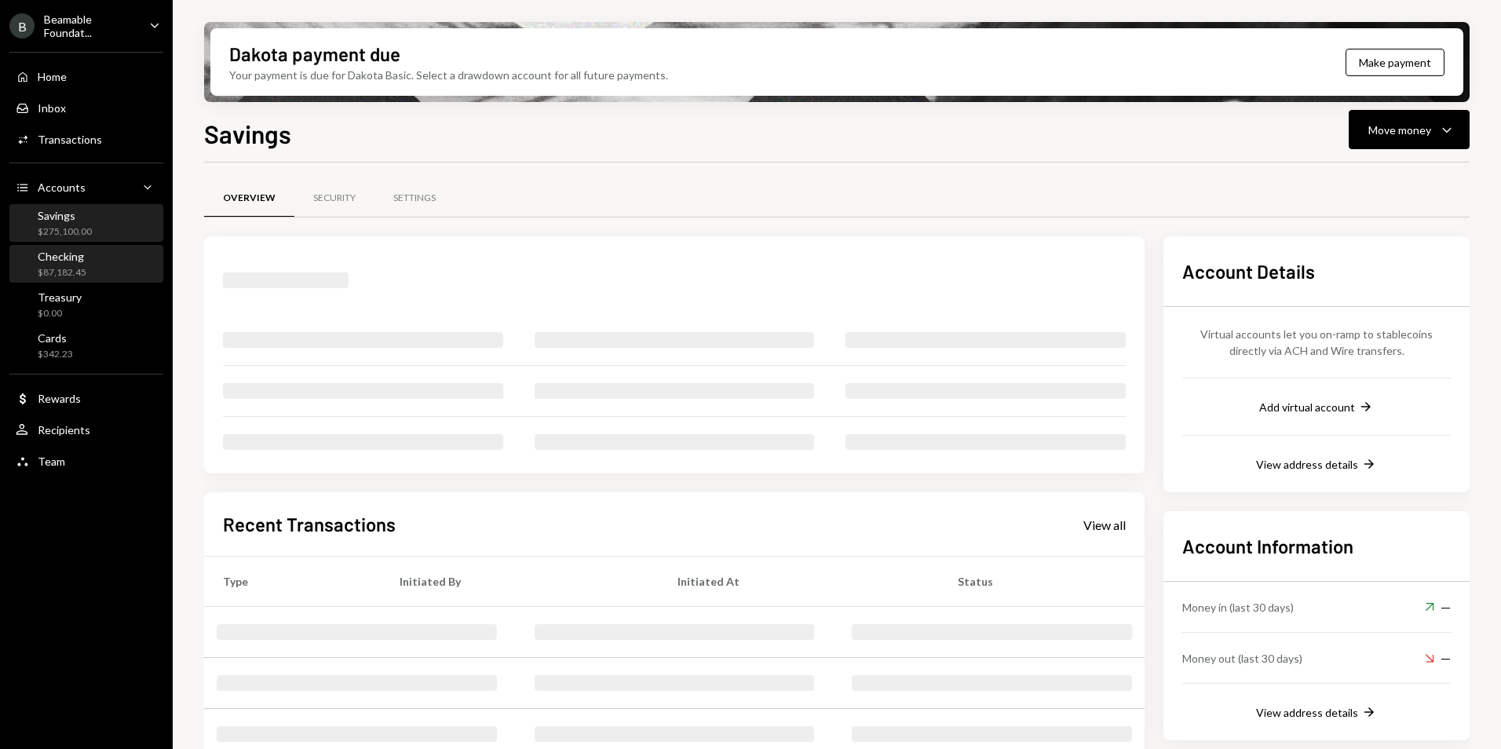
click at [97, 264] on div "Checking $87,182.45" at bounding box center [86, 265] width 141 height 30
